Goal: Navigation & Orientation: Find specific page/section

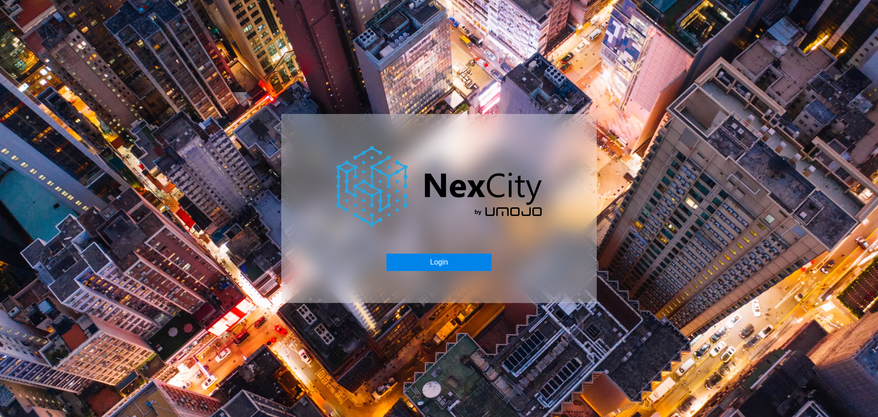
click at [430, 262] on button "Login" at bounding box center [438, 261] width 105 height 17
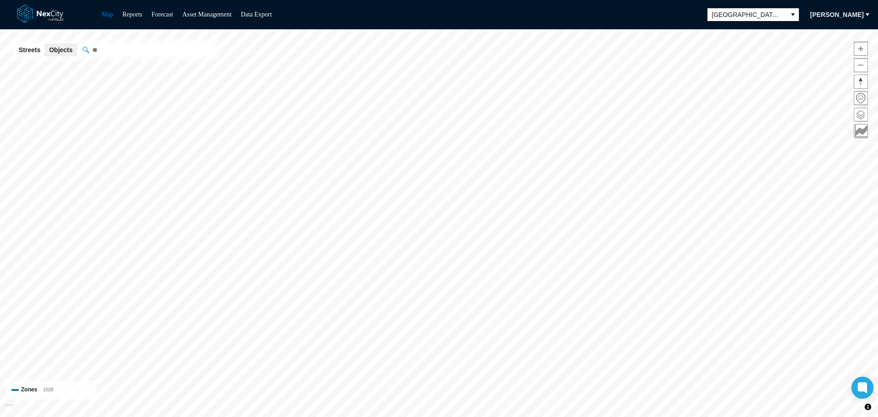
click at [863, 118] on span at bounding box center [860, 114] width 13 height 13
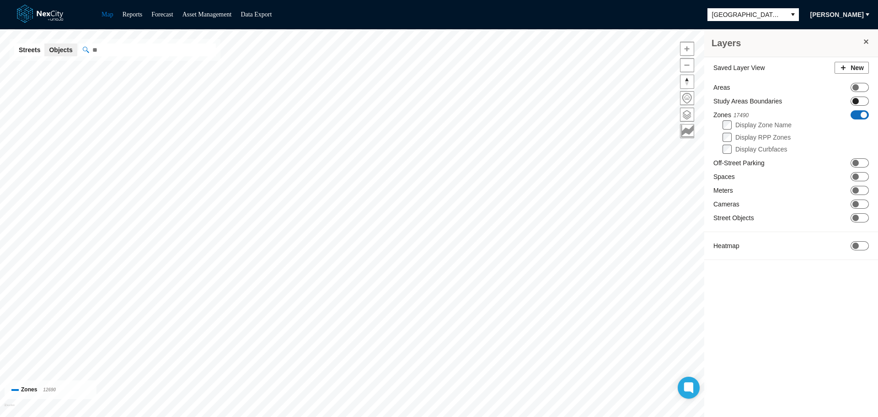
click at [862, 101] on span "ON OFF" at bounding box center [860, 101] width 18 height 9
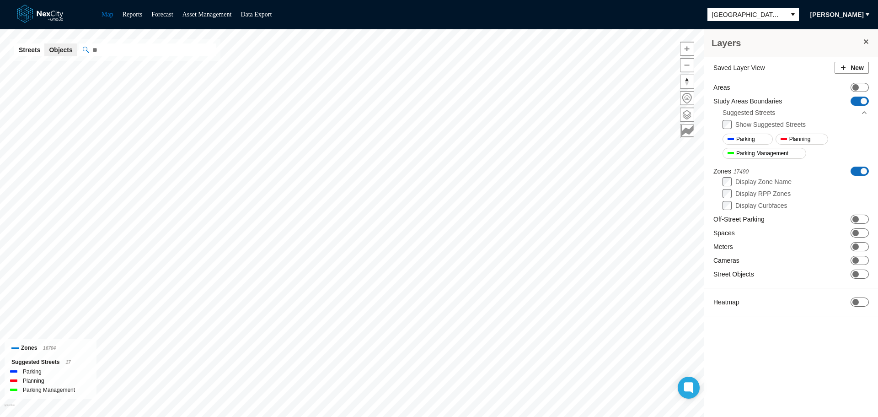
click at [863, 173] on span at bounding box center [864, 171] width 6 height 6
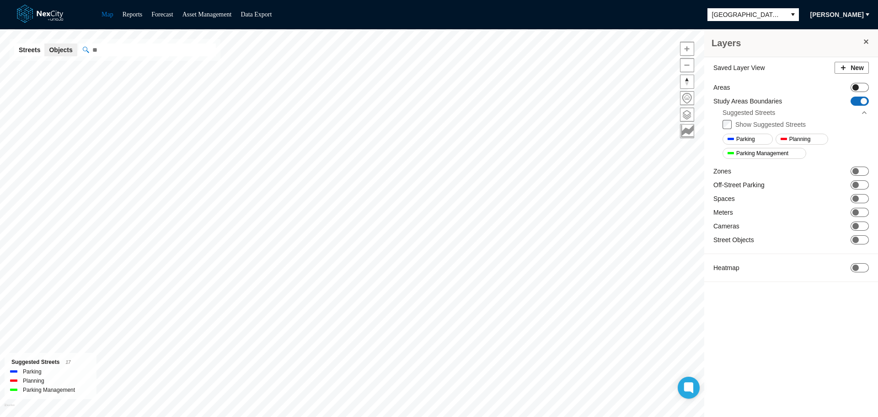
click at [866, 89] on span "ON OFF" at bounding box center [860, 87] width 18 height 9
